Goal: Task Accomplishment & Management: Manage account settings

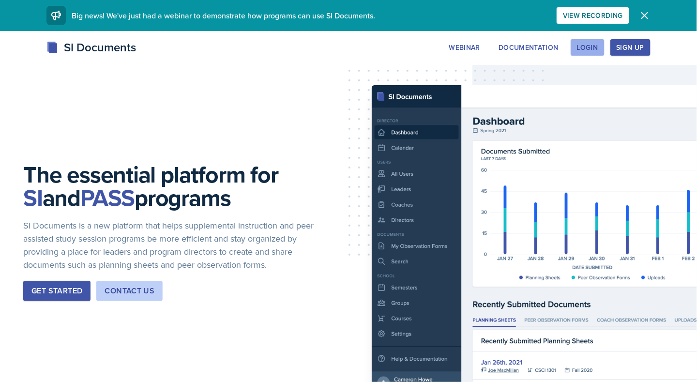
click at [589, 50] on div "Login" at bounding box center [587, 48] width 21 height 8
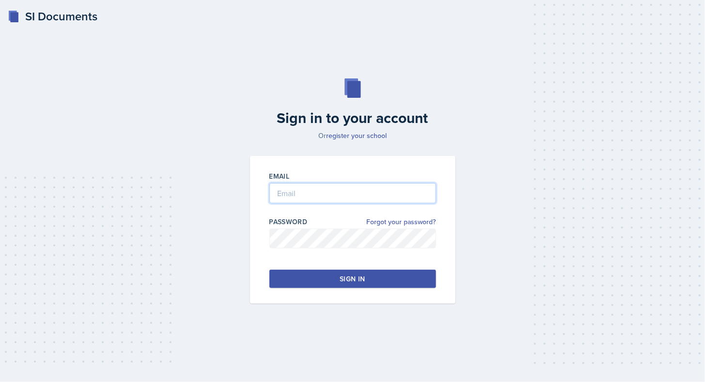
click at [315, 190] on input "email" at bounding box center [352, 193] width 167 height 20
type input "[EMAIL_ADDRESS][DOMAIN_NAME]"
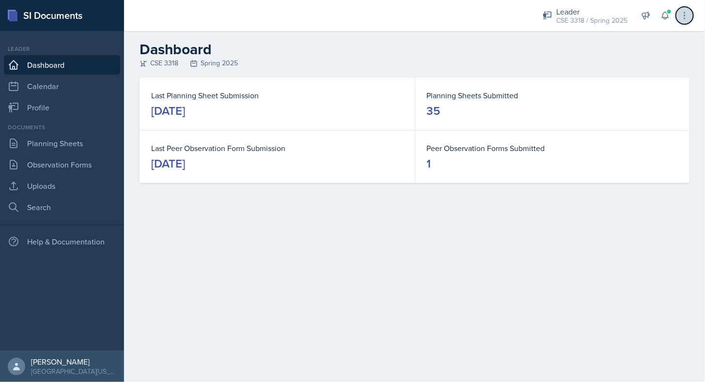
click at [680, 15] on icon at bounding box center [684, 16] width 10 height 10
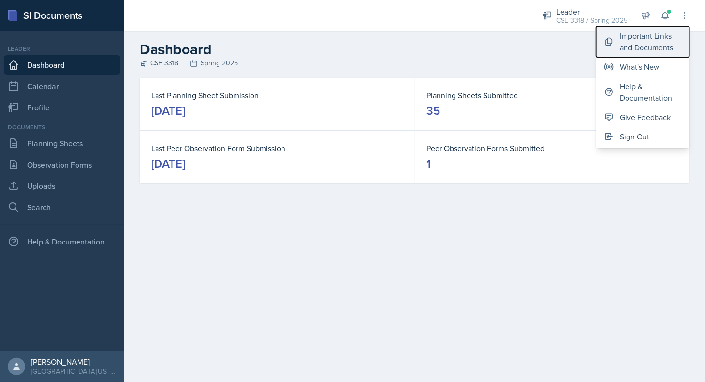
click at [653, 40] on div "Important Links and Documents" at bounding box center [650, 41] width 62 height 23
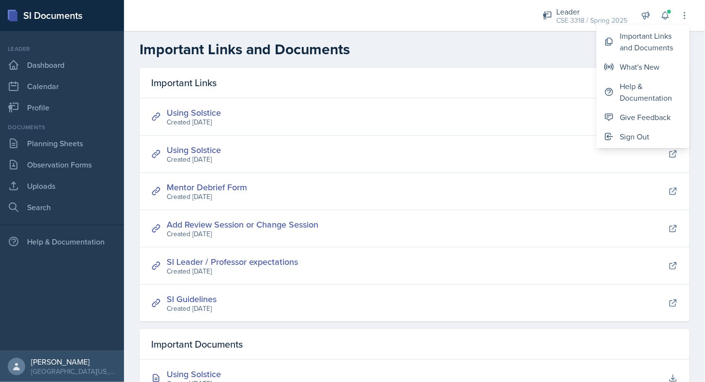
click at [279, 64] on header "Important Links and Documents" at bounding box center [414, 49] width 581 height 37
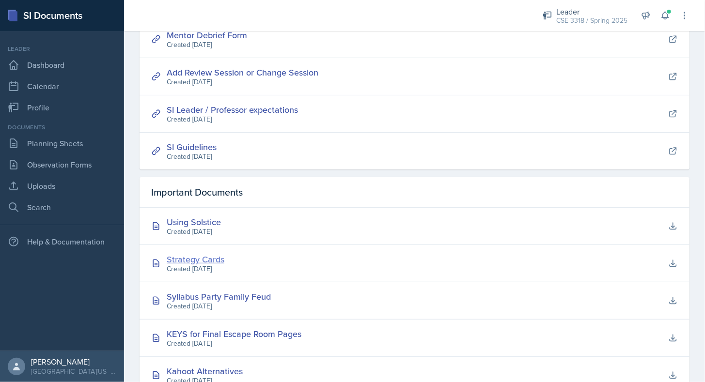
scroll to position [152, 0]
click at [199, 253] on div "Strategy Cards" at bounding box center [196, 259] width 58 height 13
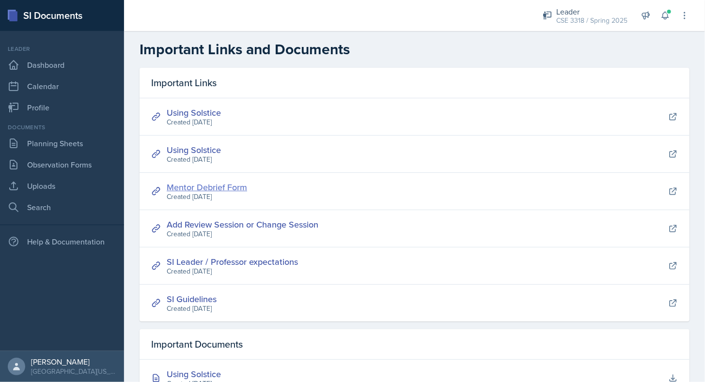
scroll to position [90, 0]
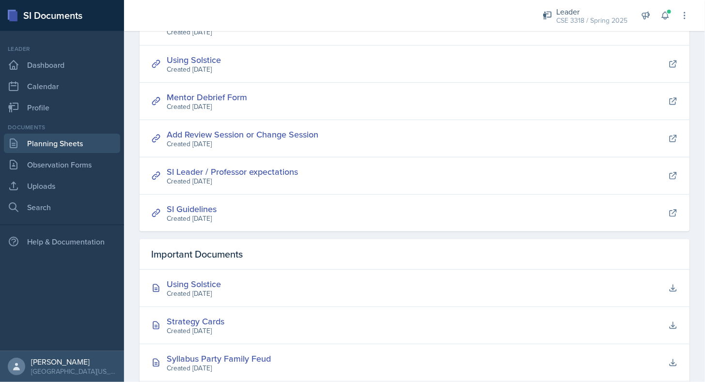
click at [43, 149] on link "Planning Sheets" at bounding box center [62, 143] width 116 height 19
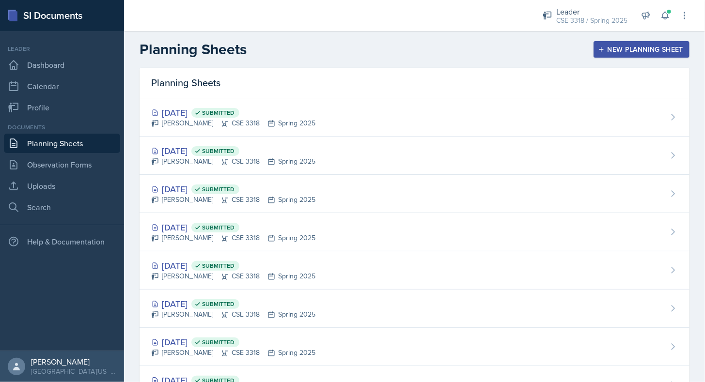
click at [626, 46] on div "New Planning Sheet" at bounding box center [641, 50] width 83 height 8
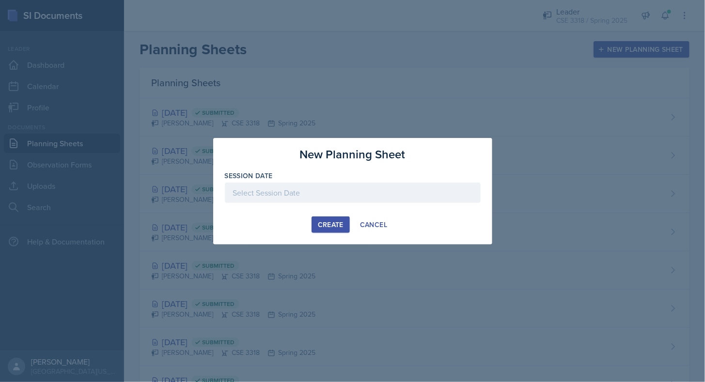
click at [315, 195] on div at bounding box center [353, 193] width 256 height 20
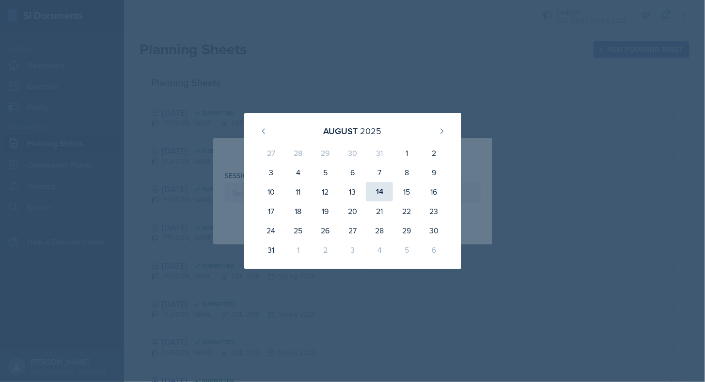
click at [383, 194] on div "14" at bounding box center [379, 191] width 27 height 19
type input "[DATE]"
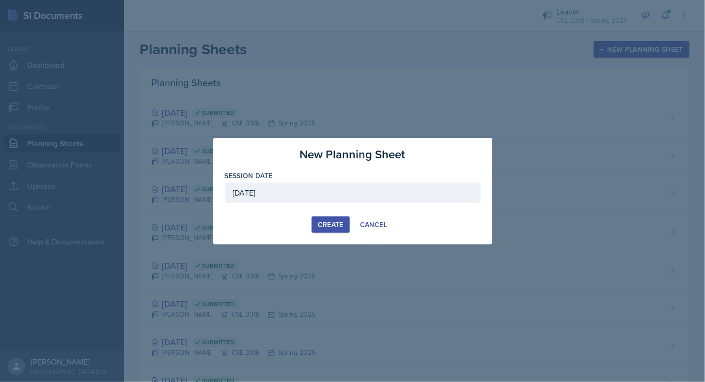
click at [325, 224] on div "Create" at bounding box center [331, 225] width 26 height 8
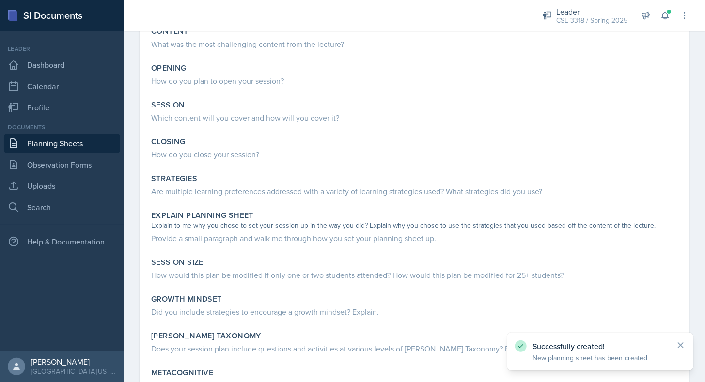
scroll to position [80, 0]
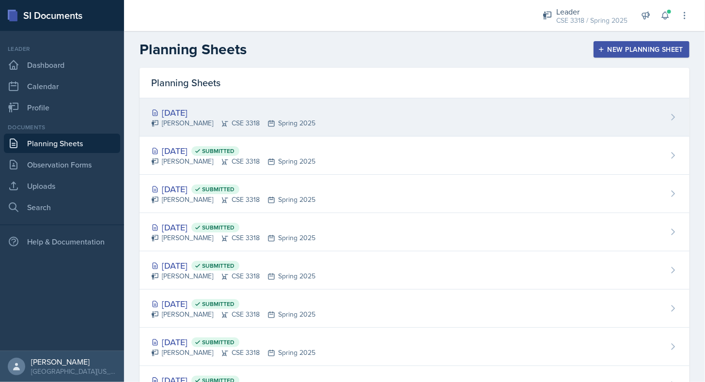
click at [668, 115] on icon at bounding box center [673, 117] width 10 height 10
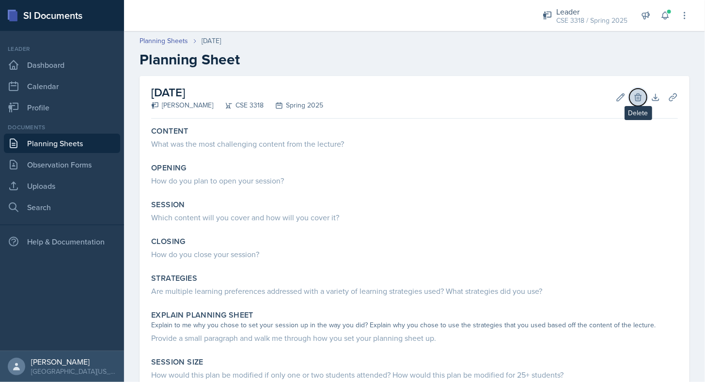
click at [633, 93] on icon at bounding box center [638, 97] width 10 height 10
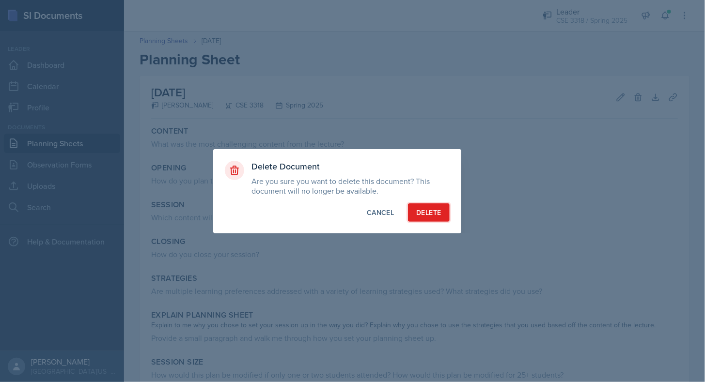
click at [433, 213] on div "Delete" at bounding box center [428, 213] width 25 height 10
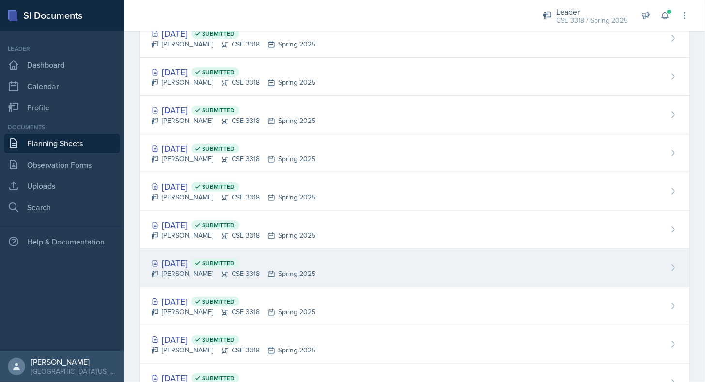
scroll to position [118, 0]
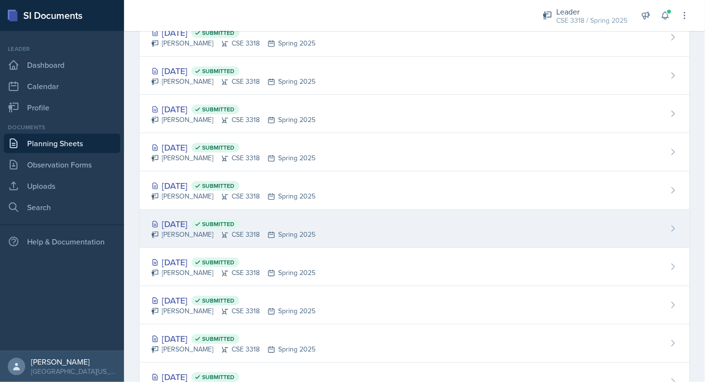
click at [195, 220] on div "[DATE] Submitted" at bounding box center [233, 223] width 164 height 13
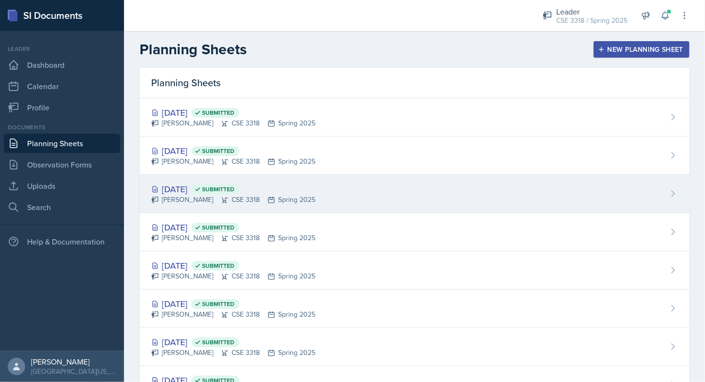
click at [187, 189] on div "[DATE] Submitted" at bounding box center [233, 189] width 164 height 13
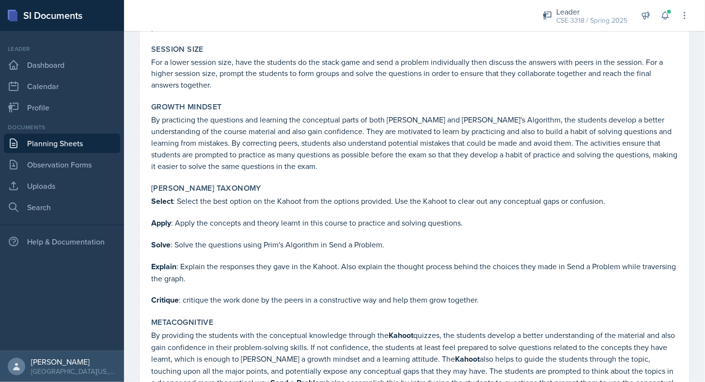
scroll to position [827, 0]
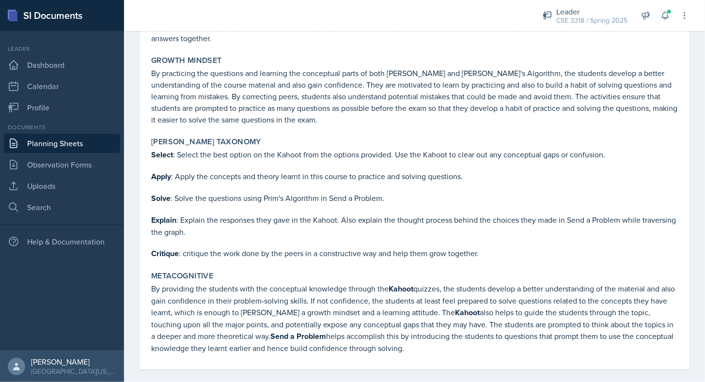
click at [30, 139] on link "Planning Sheets" at bounding box center [62, 143] width 116 height 19
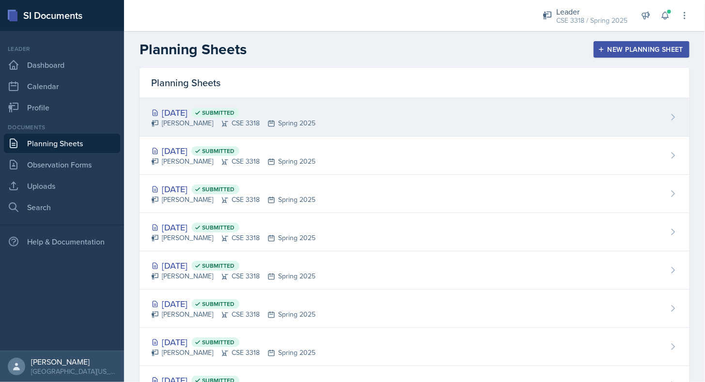
click at [175, 110] on div "[DATE] Submitted" at bounding box center [233, 112] width 164 height 13
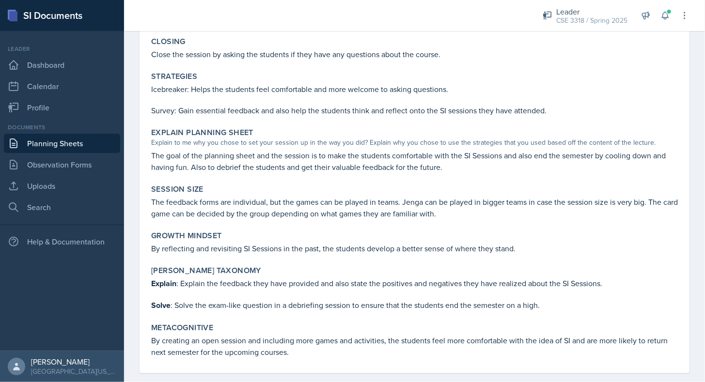
scroll to position [318, 0]
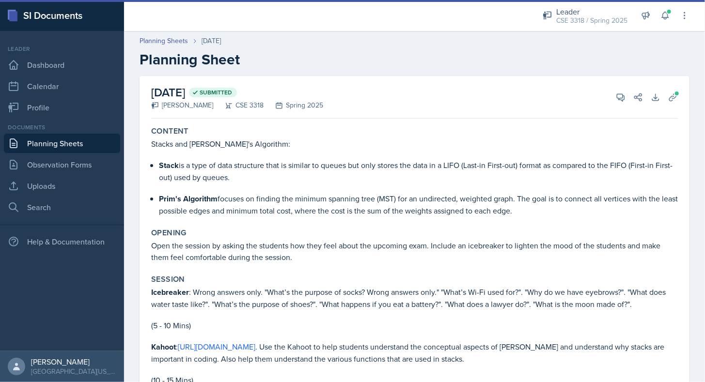
click at [61, 7] on div "SI Documents" at bounding box center [62, 15] width 124 height 31
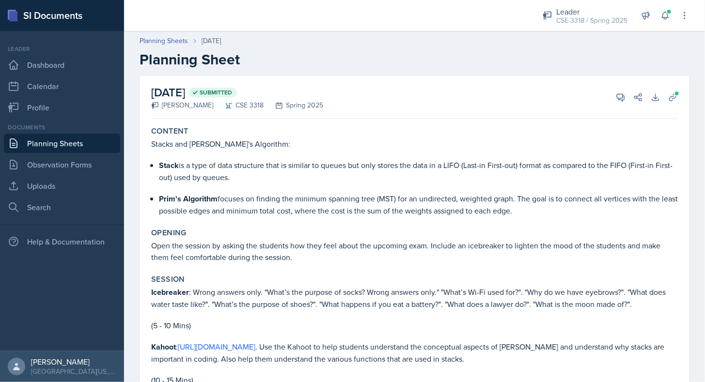
click at [55, 12] on div "SI Documents" at bounding box center [62, 15] width 124 height 31
click at [47, 59] on link "Dashboard" at bounding box center [62, 64] width 116 height 19
